Goal: Communication & Community: Answer question/provide support

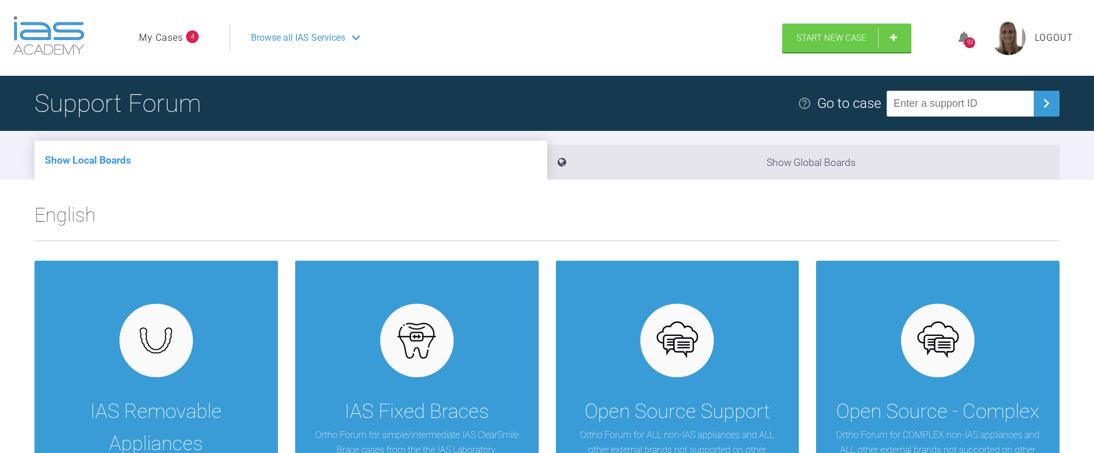
click at [172, 39] on link "My Cases" at bounding box center [161, 37] width 44 height 15
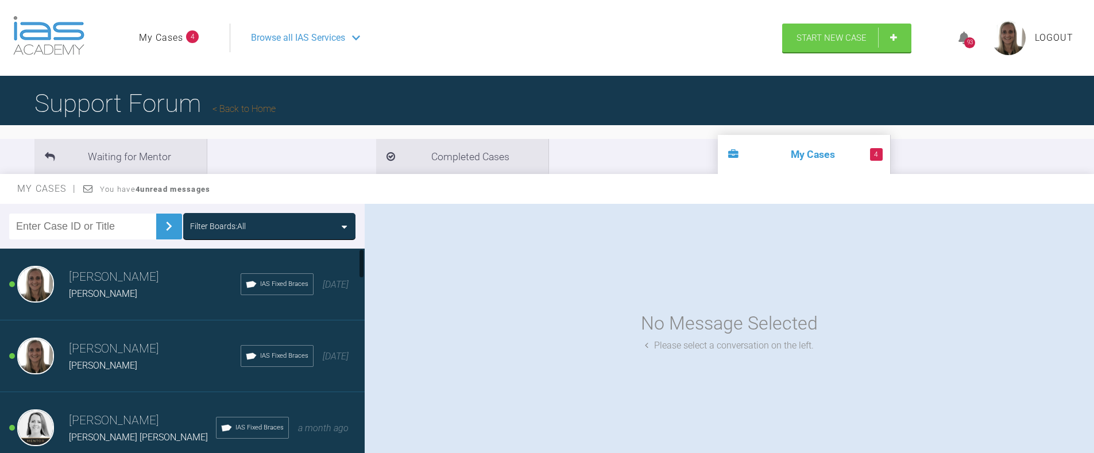
click at [126, 281] on h3 "[PERSON_NAME]" at bounding box center [155, 278] width 172 height 20
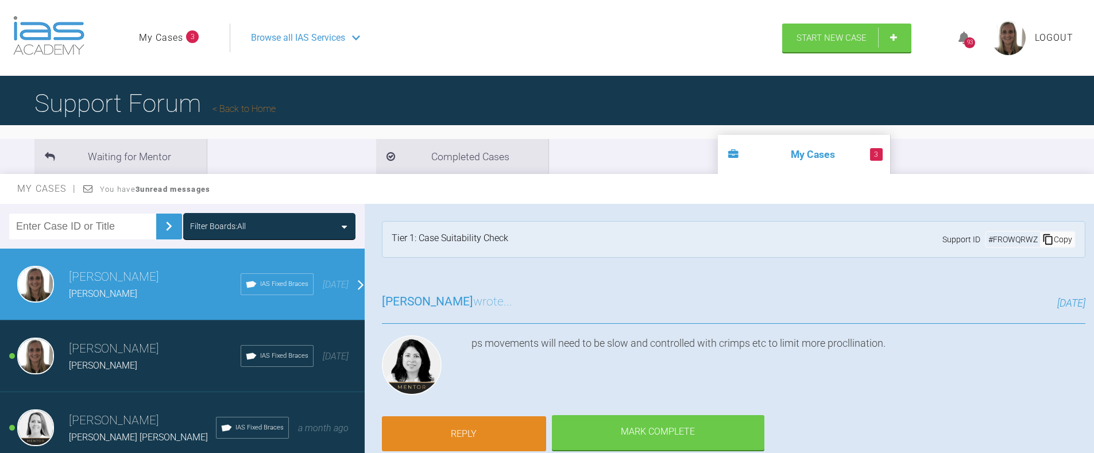
click at [468, 428] on link "Reply" at bounding box center [464, 434] width 164 height 36
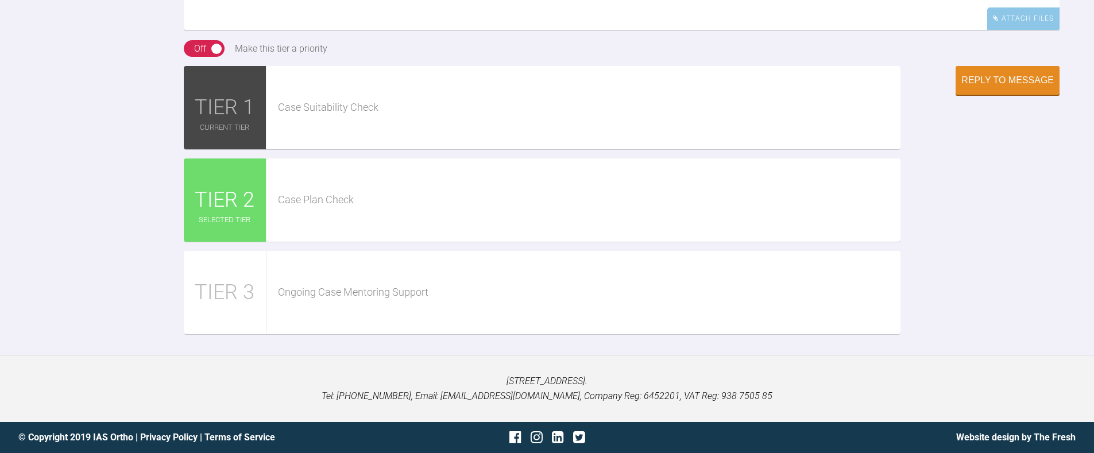
scroll to position [1769, 0]
type textarea "Thanks! I agree. I have ordered the AW."
click at [1019, 87] on div "Reply to Message" at bounding box center [1007, 81] width 92 height 10
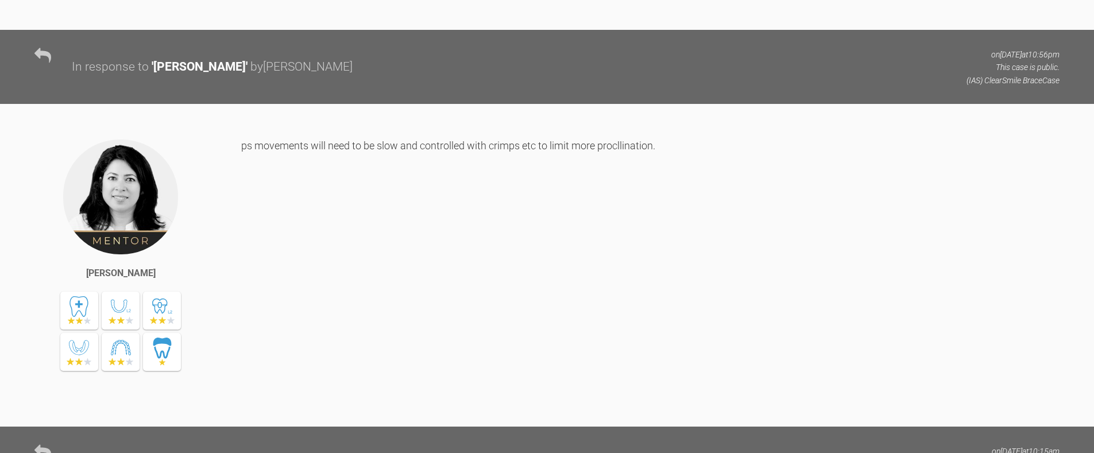
drag, startPoint x: 241, startPoint y: 254, endPoint x: 650, endPoint y: 317, distance: 413.5
copy div "I suspect the tongue is partially responsible for proclaiming the lower teeth a…"
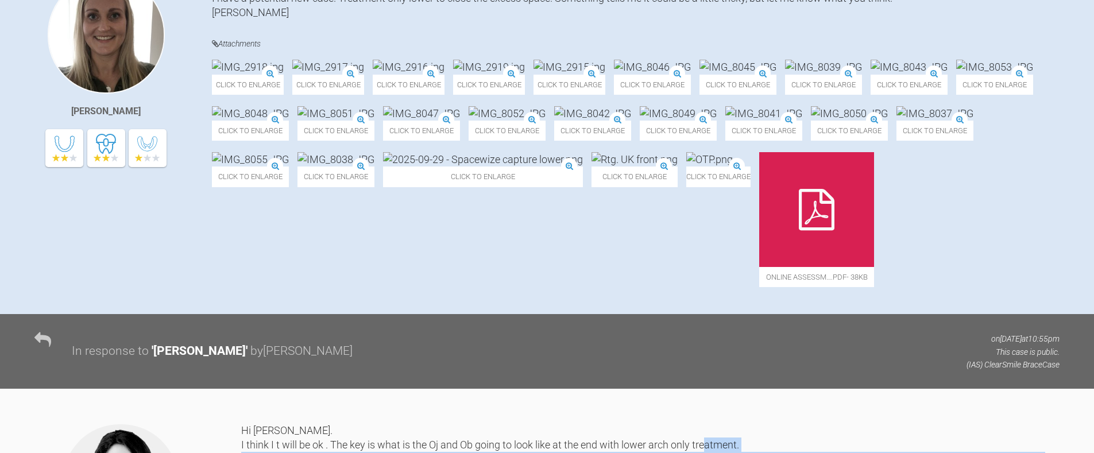
scroll to position [0, 0]
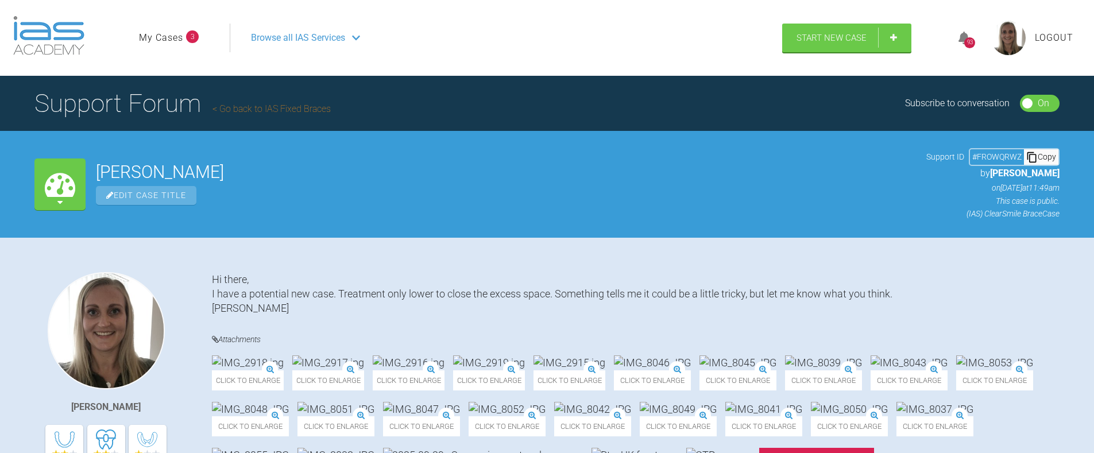
click at [169, 37] on link "My Cases" at bounding box center [161, 37] width 44 height 15
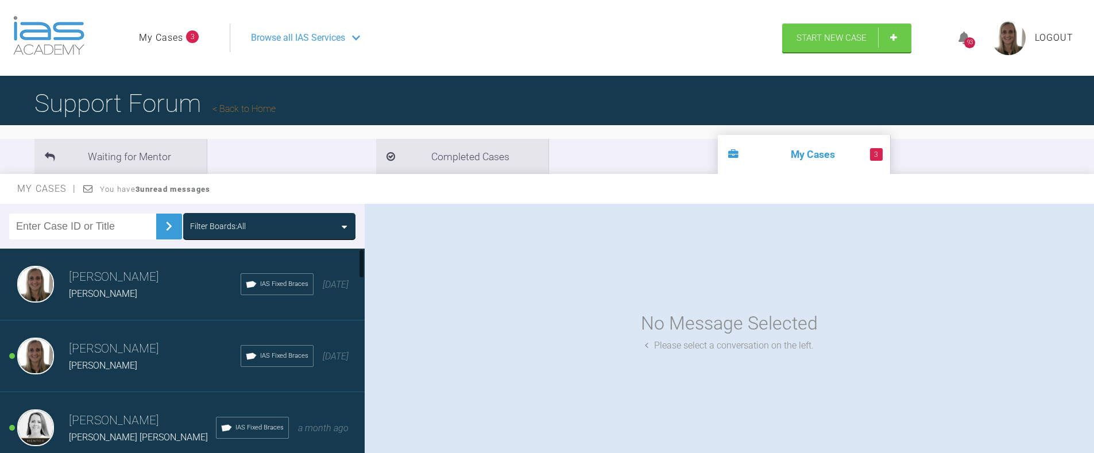
click at [99, 359] on div "[PERSON_NAME]" at bounding box center [155, 365] width 172 height 15
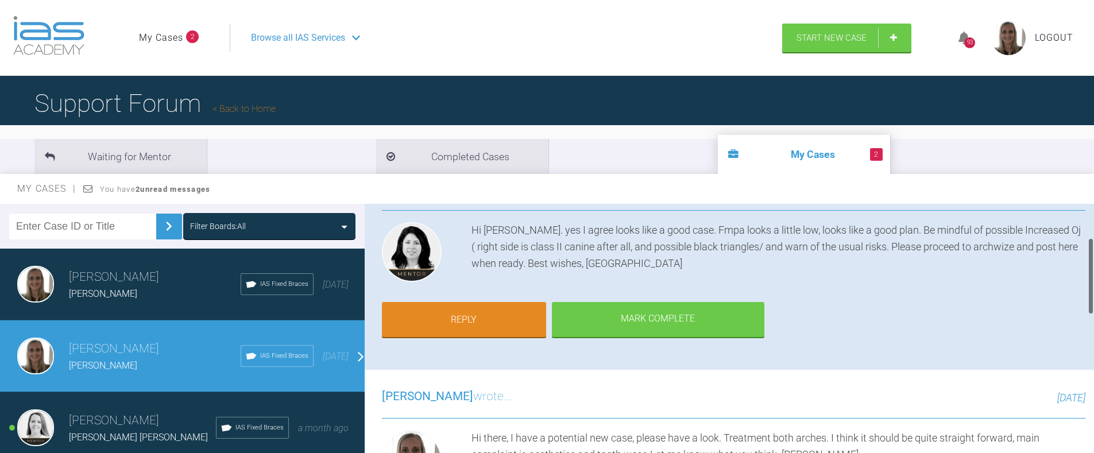
scroll to position [114, 0]
click at [455, 305] on link "Reply" at bounding box center [464, 321] width 164 height 36
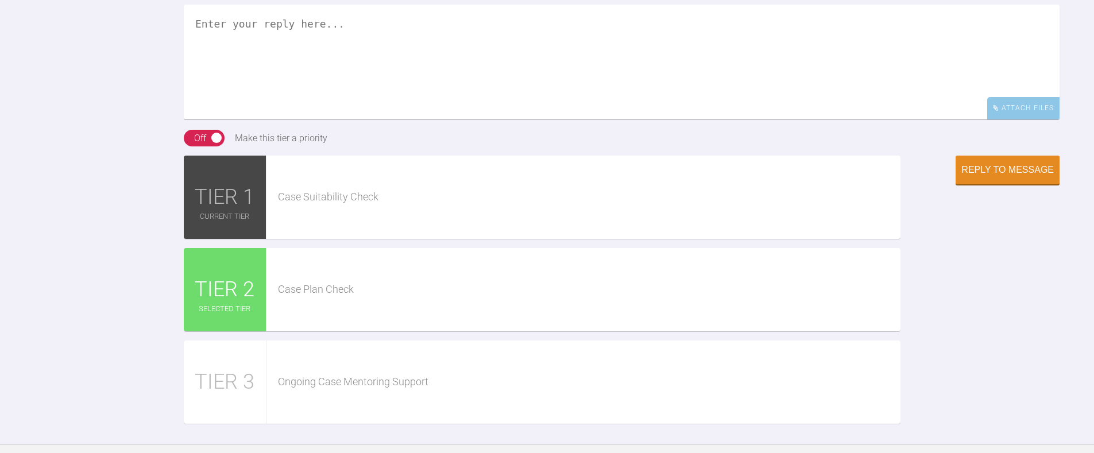
scroll to position [1087, 0]
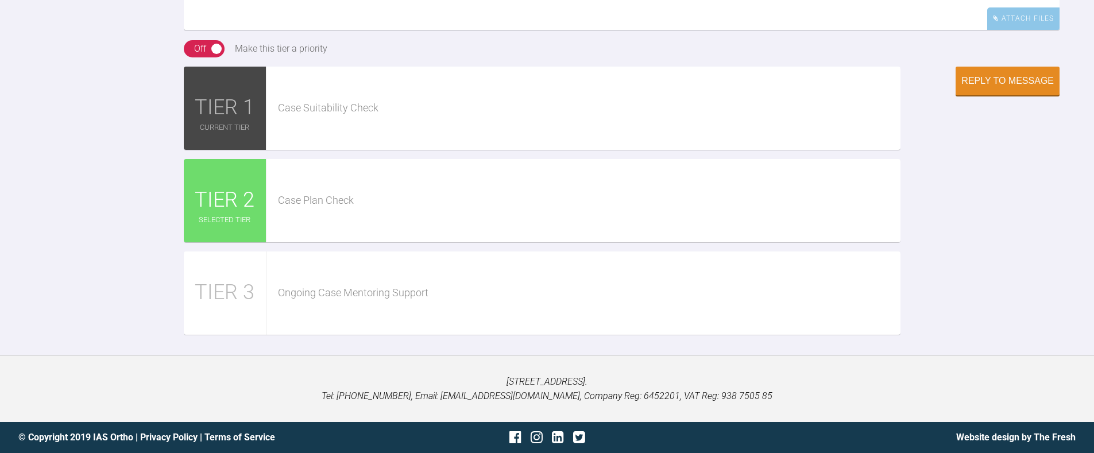
type textarea "Thanks, I will let you know when it is ready."
click at [1041, 67] on div "On Off Make this tier a priority" at bounding box center [621, 53] width 875 height 26
click at [1001, 344] on div "Reply to Message" at bounding box center [1007, 205] width 104 height 277
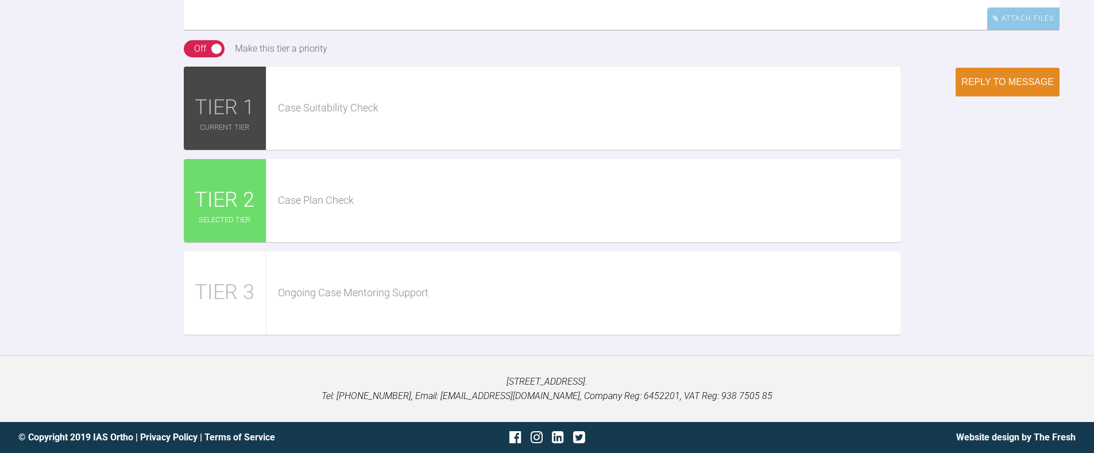
click at [1006, 87] on div "Reply to Message" at bounding box center [1007, 82] width 92 height 10
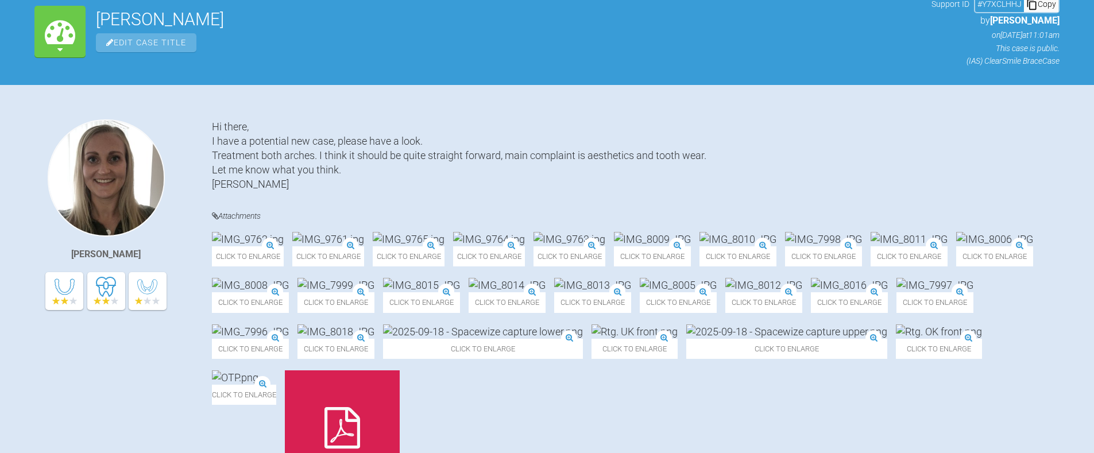
scroll to position [0, 0]
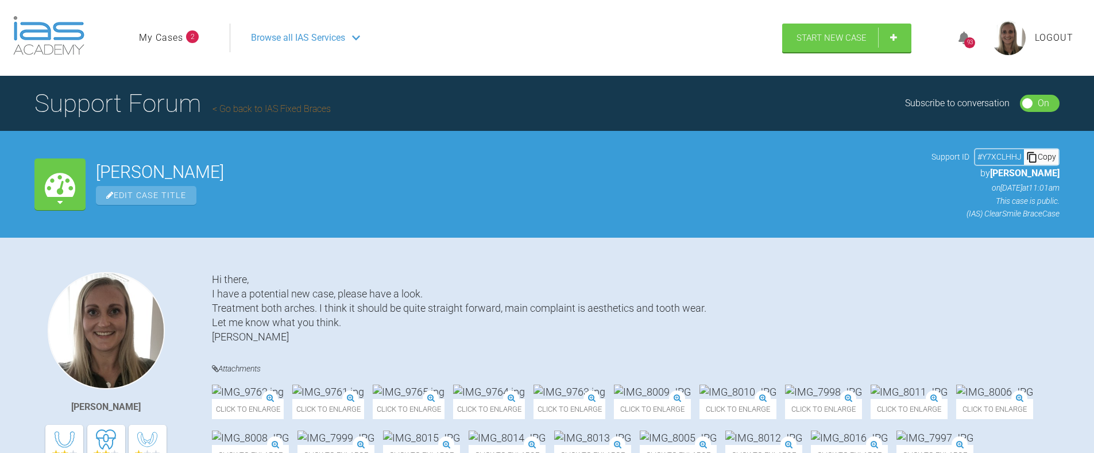
click at [155, 29] on ul "My Cases 2" at bounding box center [184, 38] width 91 height 29
click at [157, 38] on link "My Cases" at bounding box center [161, 37] width 44 height 15
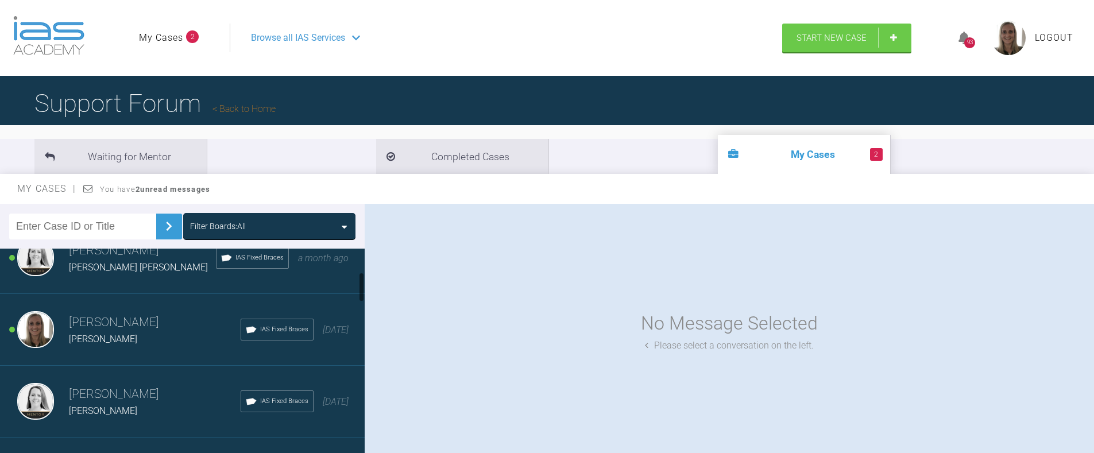
click at [107, 277] on div "[PERSON_NAME] [PERSON_NAME] [PERSON_NAME] IAS Fixed Braces a month ago" at bounding box center [186, 258] width 373 height 72
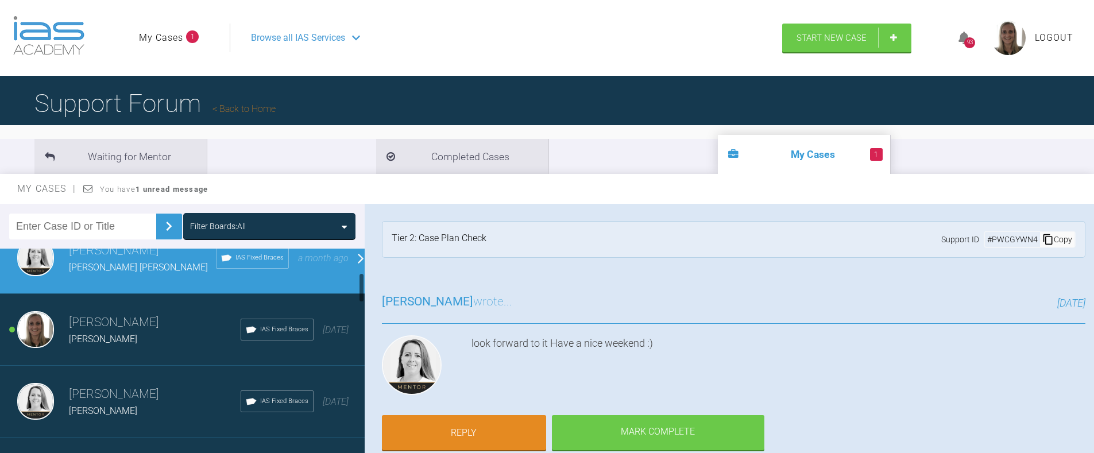
scroll to position [171, 0]
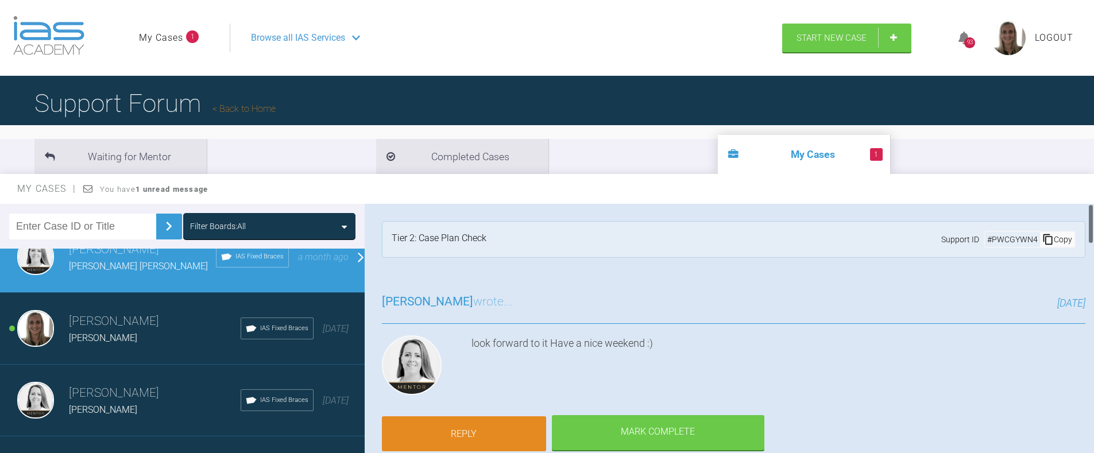
click at [454, 426] on link "Reply" at bounding box center [464, 434] width 164 height 36
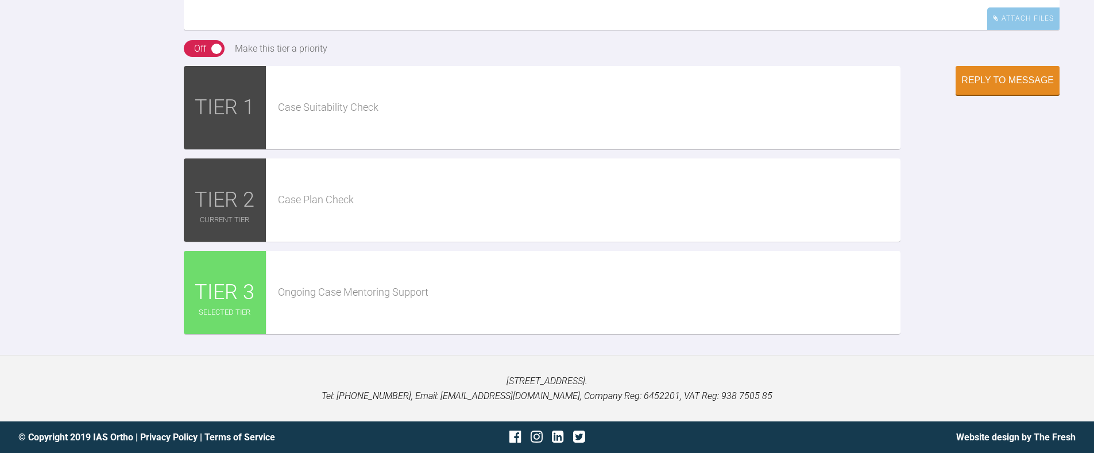
paste textarea "[URL][DOMAIN_NAME][DOMAIN_NAME]"
type textarea "Hi [PERSON_NAME], Here's the AW. I think it looks good. [URL][DOMAIN_NAME][DOMA…"
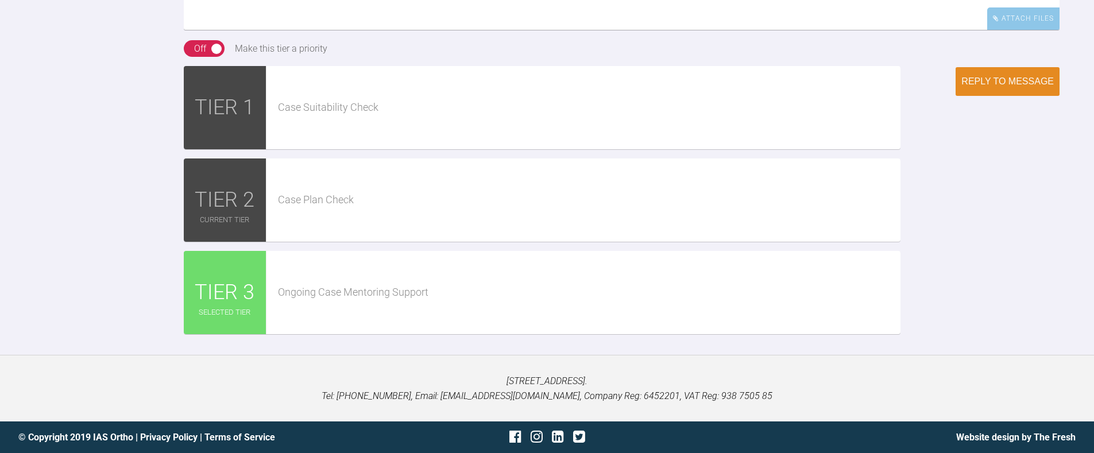
click at [999, 96] on button "Reply to Message" at bounding box center [1007, 81] width 104 height 29
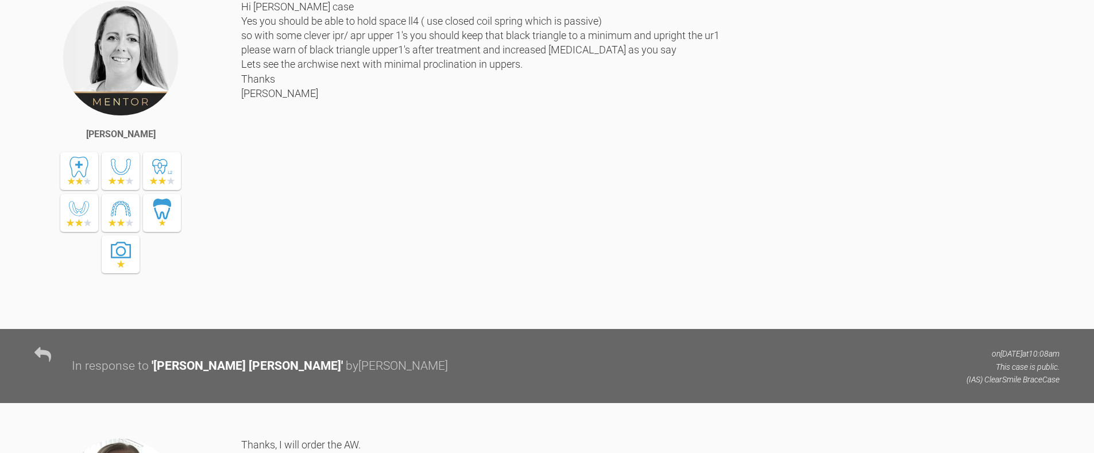
scroll to position [0, 0]
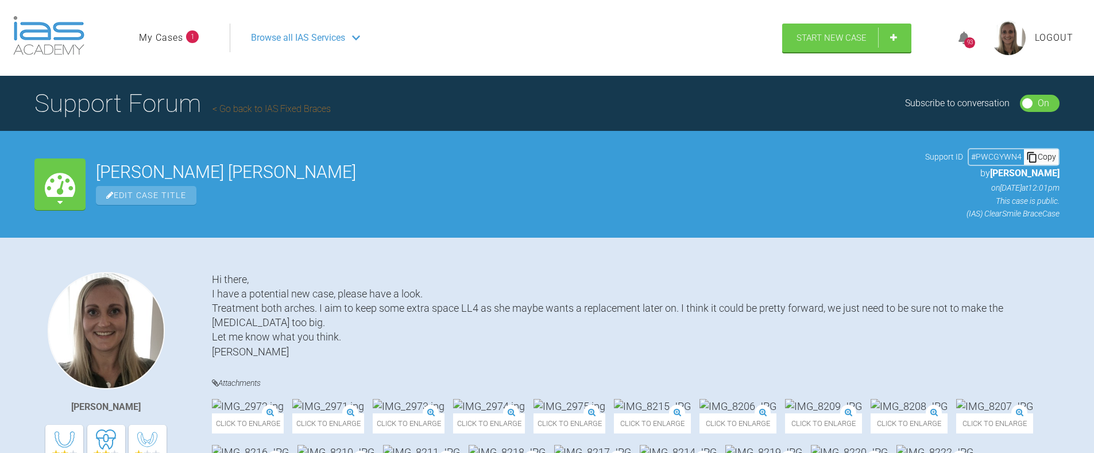
click at [147, 49] on ul "My Cases 1" at bounding box center [184, 38] width 91 height 29
click at [150, 33] on link "My Cases" at bounding box center [161, 37] width 44 height 15
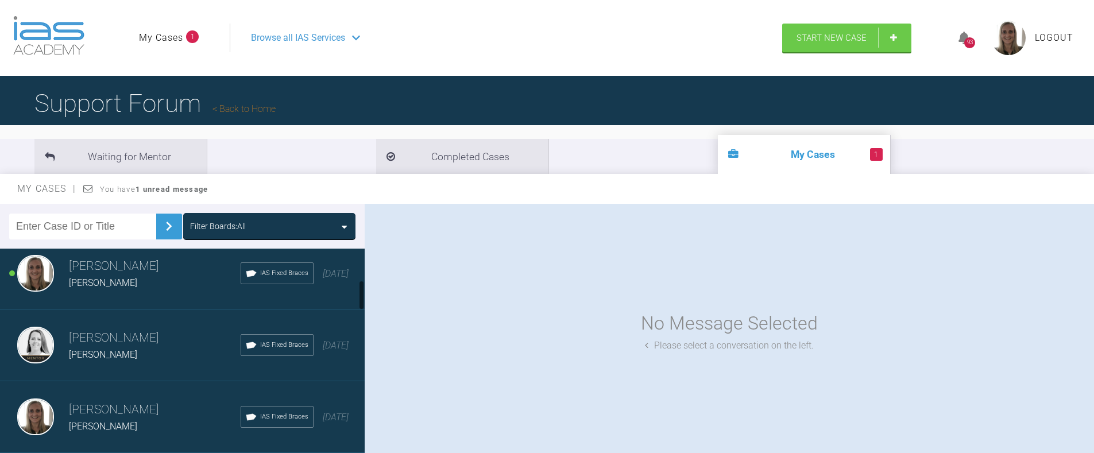
click at [126, 285] on span "[PERSON_NAME]" at bounding box center [103, 282] width 68 height 11
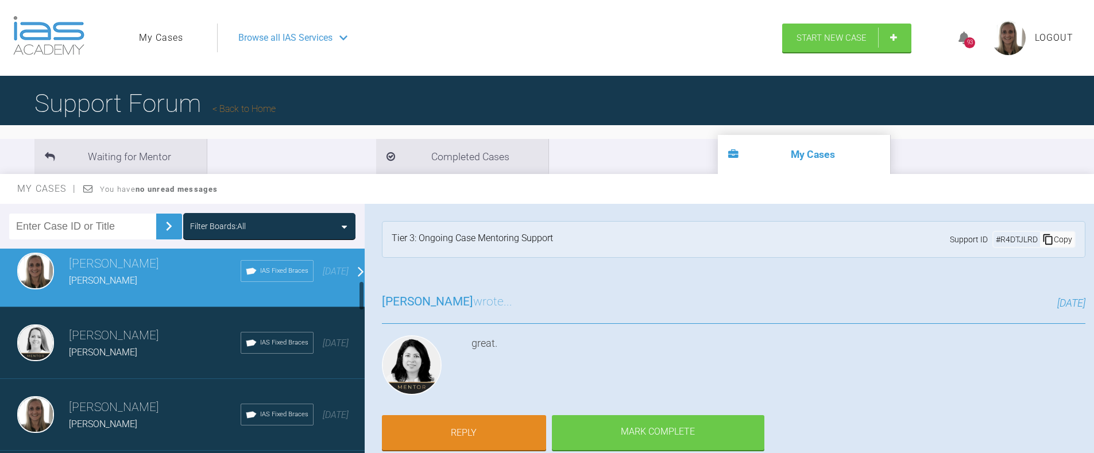
scroll to position [229, 0]
click at [454, 431] on link "Reply" at bounding box center [464, 434] width 164 height 36
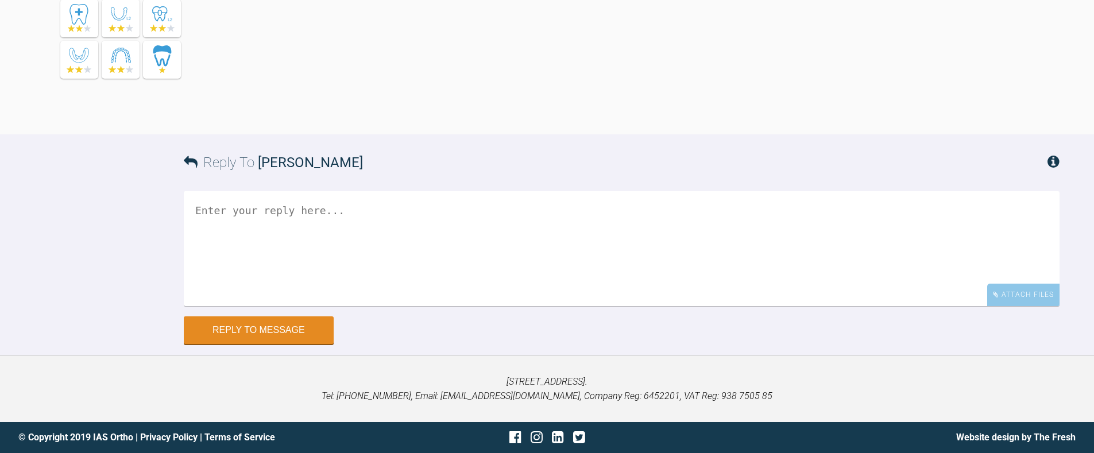
scroll to position [3287, 0]
click at [384, 251] on textarea at bounding box center [621, 248] width 875 height 115
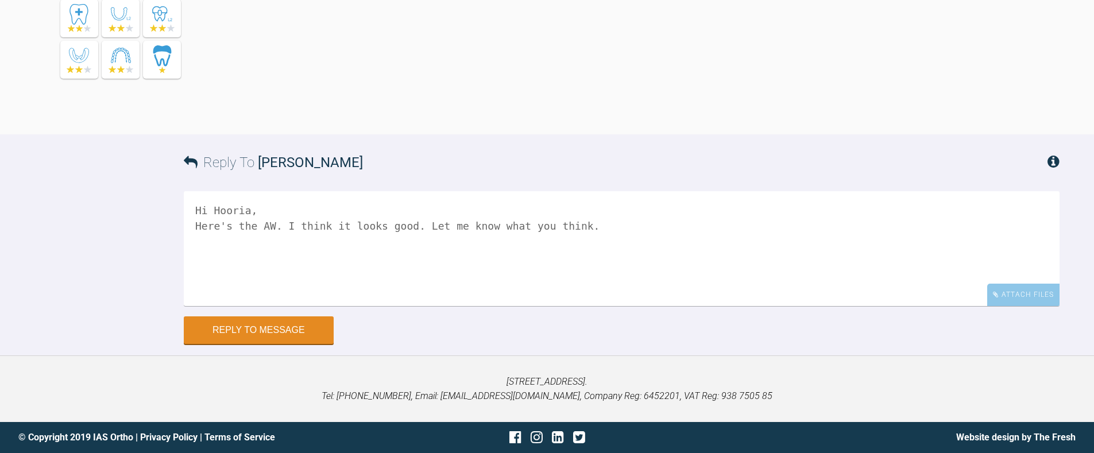
paste textarea "[URL][DOMAIN_NAME][DOMAIN_NAME]"
type textarea "Hi Hooria, Here's the AW. I think it looks good. Let me know what you think. [U…"
click at [281, 325] on button "Reply to Message" at bounding box center [259, 331] width 150 height 28
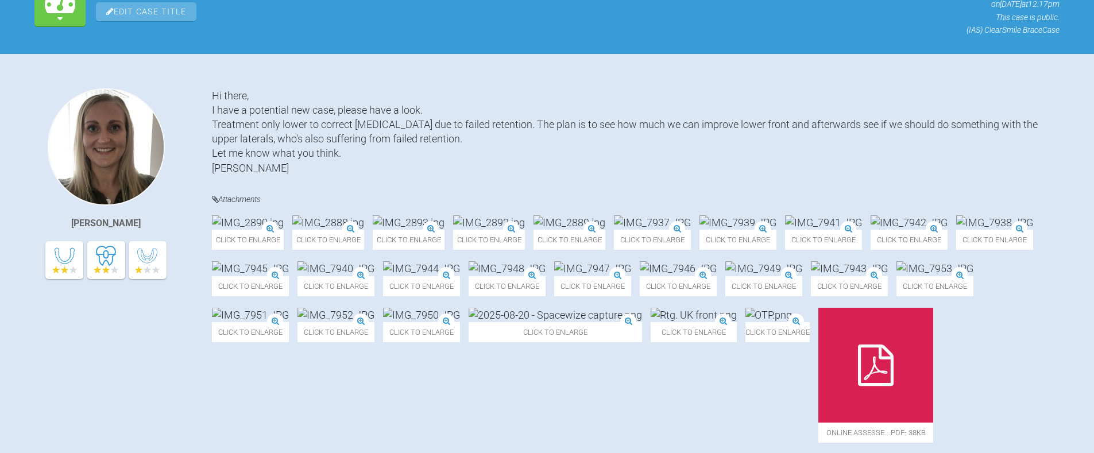
scroll to position [0, 0]
